Goal: Transaction & Acquisition: Purchase product/service

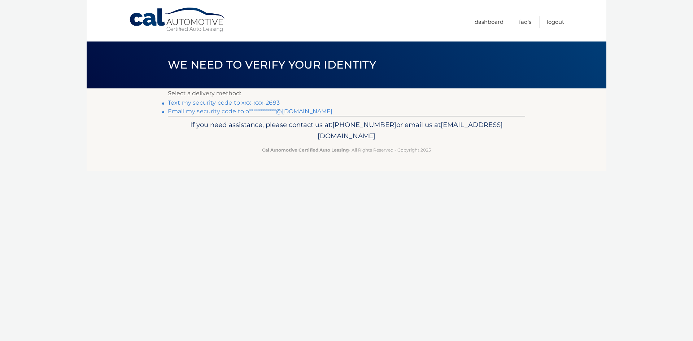
click at [252, 101] on link "Text my security code to xxx-xxx-2693" at bounding box center [224, 102] width 112 height 7
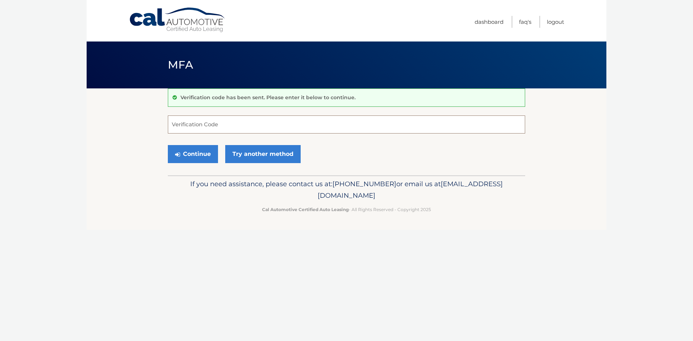
click at [186, 121] on input "Verification Code" at bounding box center [346, 125] width 357 height 18
type input "534868"
click at [194, 151] on button "Continue" at bounding box center [193, 154] width 50 height 18
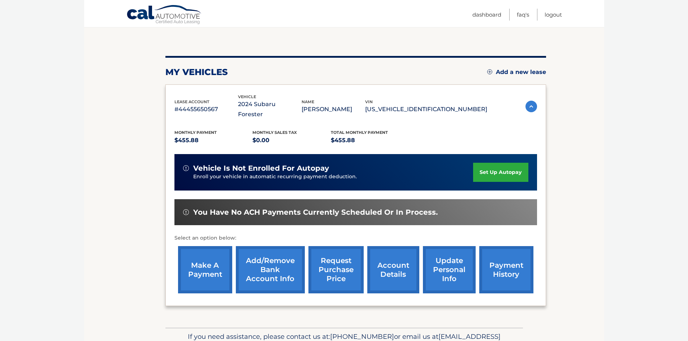
scroll to position [79, 0]
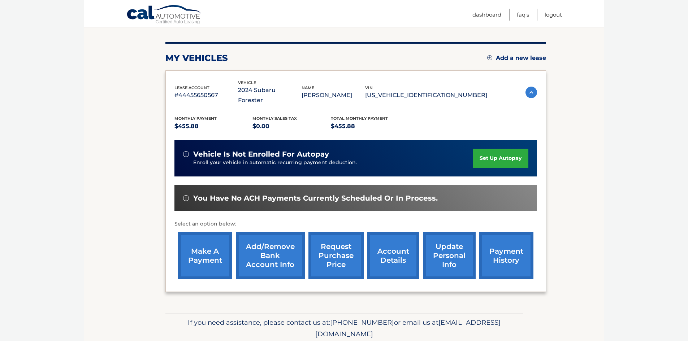
click at [202, 237] on link "make a payment" at bounding box center [205, 255] width 54 height 47
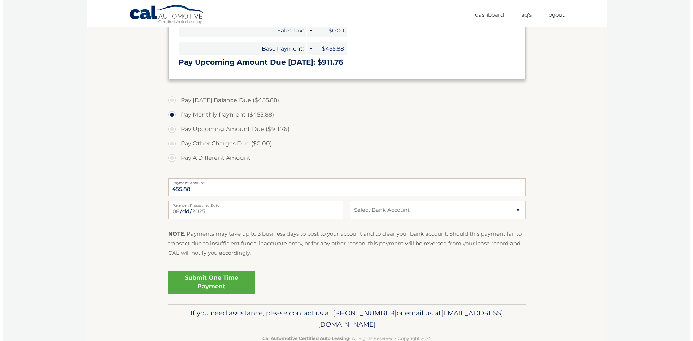
scroll to position [192, 0]
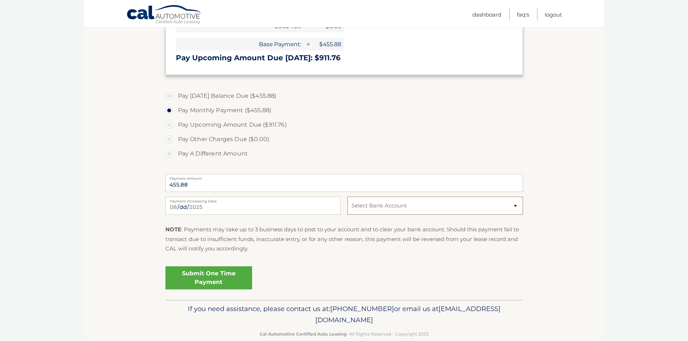
click at [515, 204] on select "Select Bank Account Checking JOVIA FINANCIAL FEDERAL CREDIT UNIO *****3437 Chec…" at bounding box center [434, 206] width 175 height 18
select select "ZWYzYWExMjMtYWQ1Ny00ZmUwLTkzNDktZmJlOWNhZDNjNGIx"
click at [347, 197] on select "Select Bank Account Checking JOVIA FINANCIAL FEDERAL CREDIT UNIO *****3437 Chec…" at bounding box center [434, 206] width 175 height 18
click at [210, 275] on link "Submit One Time Payment" at bounding box center [208, 277] width 87 height 23
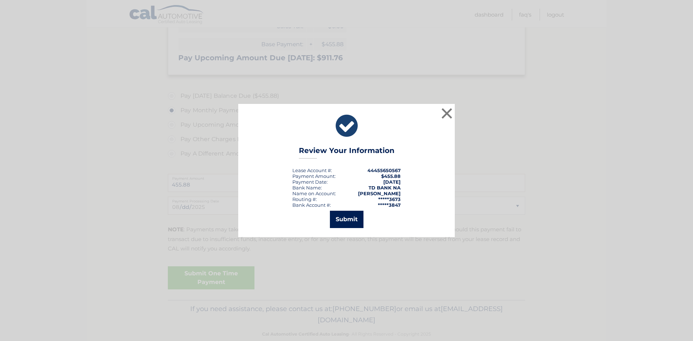
click at [344, 216] on button "Submit" at bounding box center [347, 219] width 34 height 17
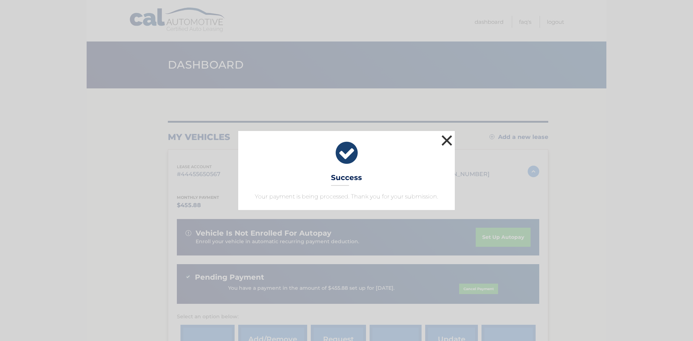
click at [449, 135] on button "×" at bounding box center [447, 140] width 14 height 14
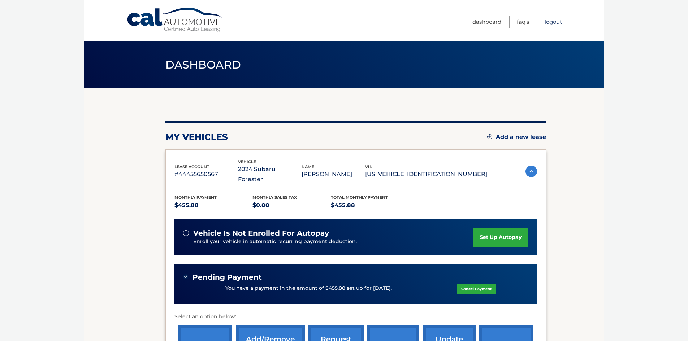
click at [558, 21] on link "Logout" at bounding box center [552, 22] width 17 height 12
